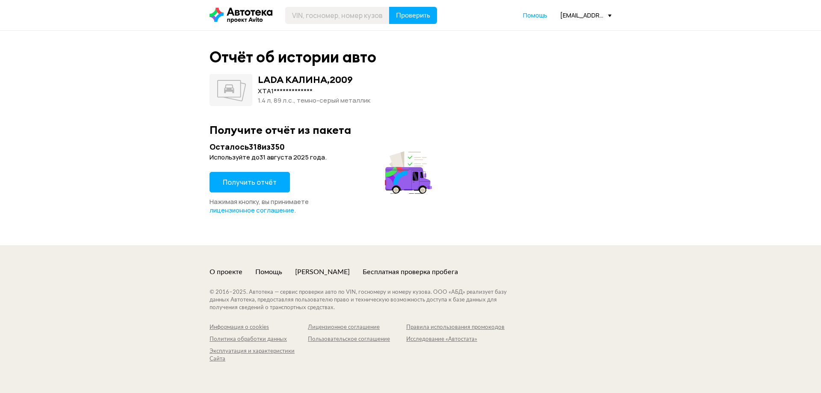
click at [263, 183] on span "Получить отчёт" at bounding box center [250, 182] width 54 height 9
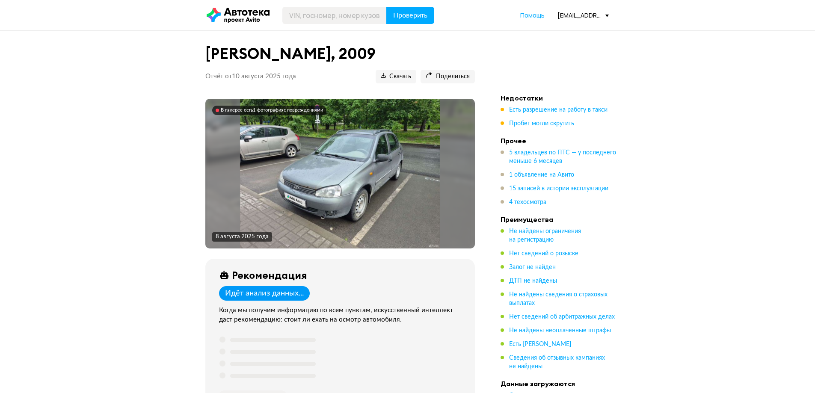
click at [328, 206] on img at bounding box center [340, 174] width 200 height 150
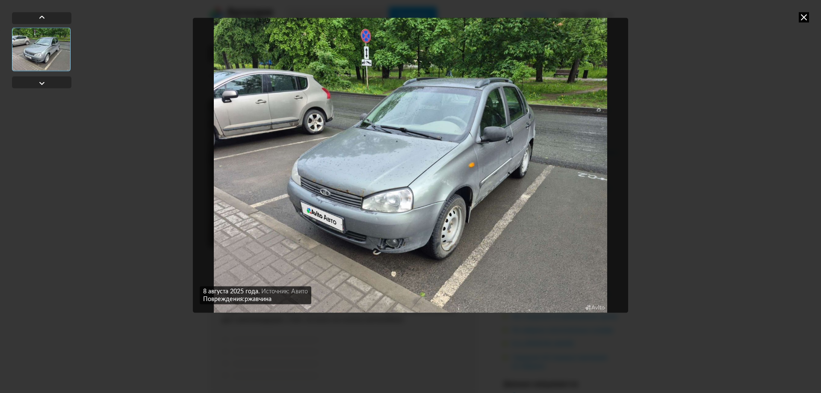
click at [359, 193] on img "Go to Slide 1" at bounding box center [410, 165] width 435 height 295
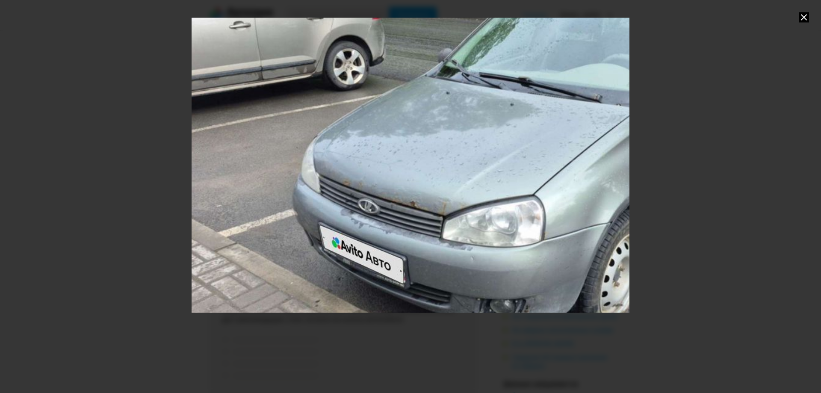
drag, startPoint x: 342, startPoint y: 214, endPoint x: 470, endPoint y: 201, distance: 129.4
click at [470, 201] on div "Go to Slide 1" at bounding box center [539, 153] width 876 height 590
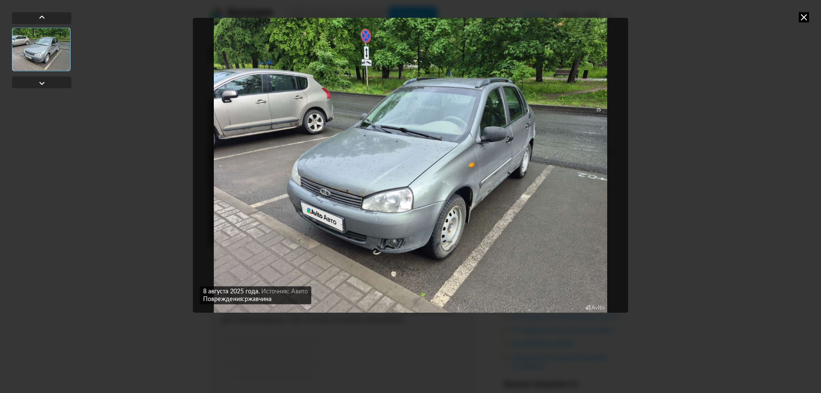
click at [347, 204] on img "Go to Slide 1" at bounding box center [410, 165] width 435 height 295
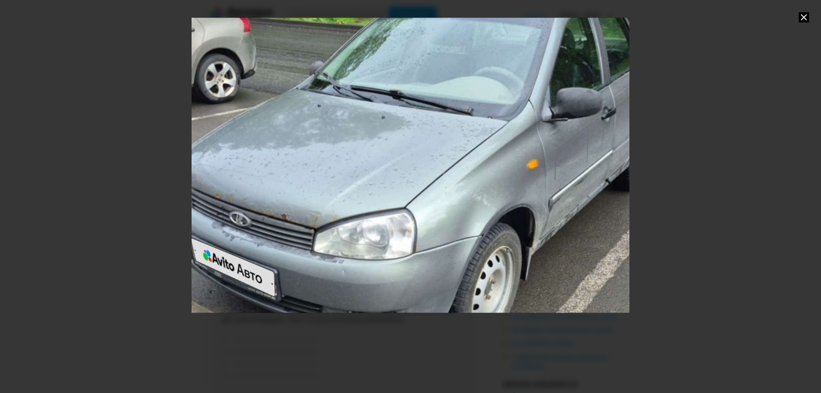
click at [756, 254] on div at bounding box center [410, 196] width 821 height 393
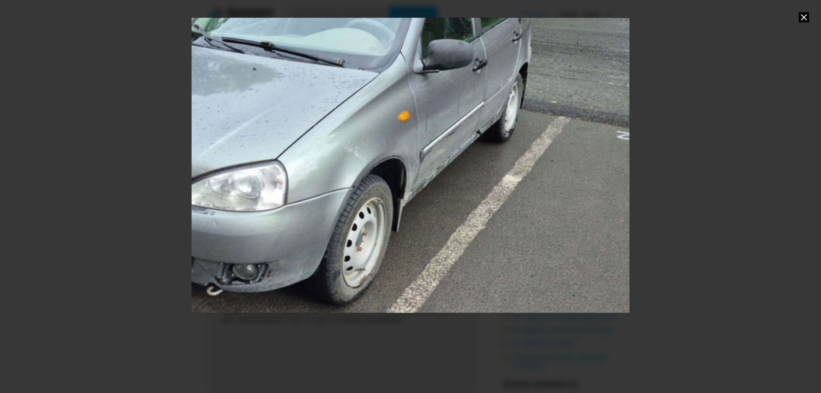
drag, startPoint x: 586, startPoint y: 250, endPoint x: 458, endPoint y: 201, distance: 137.5
click at [458, 201] on div "Go to Slide 1" at bounding box center [282, 117] width 876 height 590
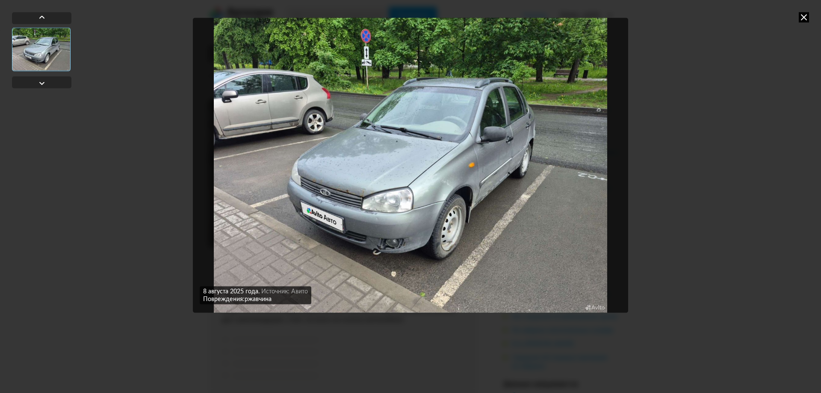
click at [538, 225] on img "Go to Slide 1" at bounding box center [410, 165] width 435 height 295
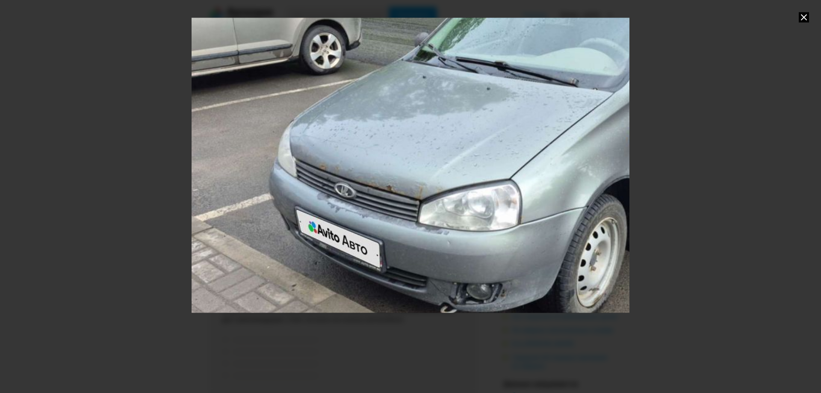
drag, startPoint x: 342, startPoint y: 242, endPoint x: 447, endPoint y: 213, distance: 109.1
click at [447, 213] on div "Go to Slide 1" at bounding box center [516, 137] width 876 height 590
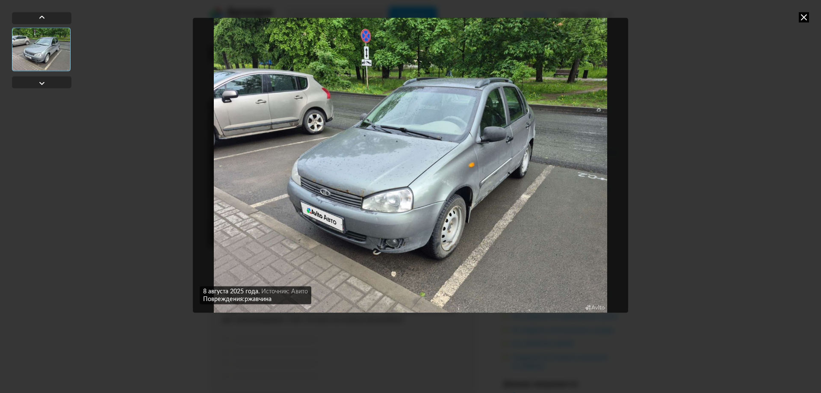
click at [802, 17] on icon at bounding box center [804, 17] width 10 height 10
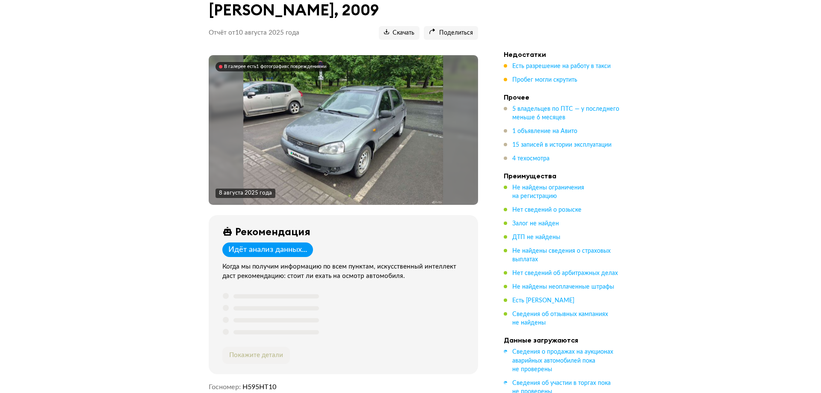
scroll to position [43, 0]
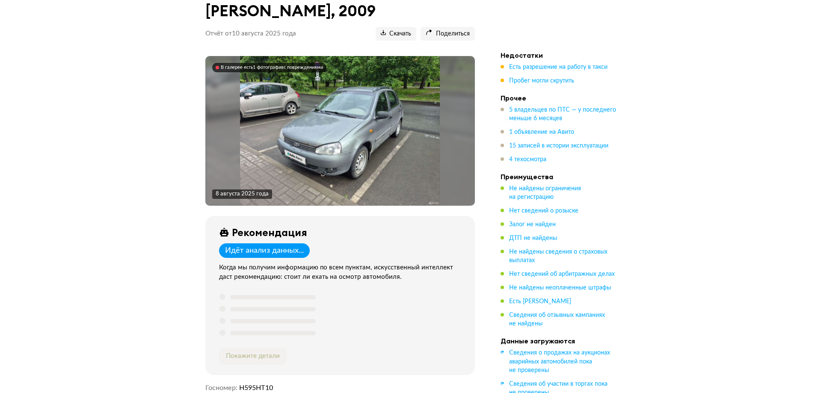
click at [366, 121] on img at bounding box center [340, 131] width 200 height 150
